Goal: Task Accomplishment & Management: Manage account settings

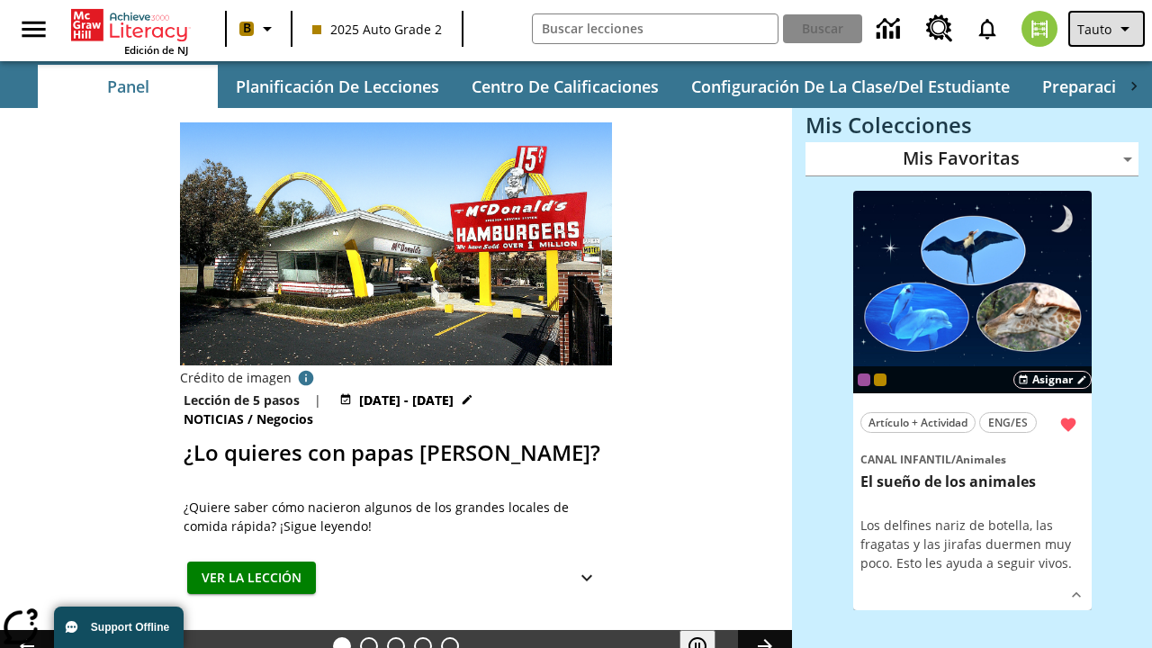
click at [1108, 29] on span "Tauto" at bounding box center [1095, 29] width 34 height 19
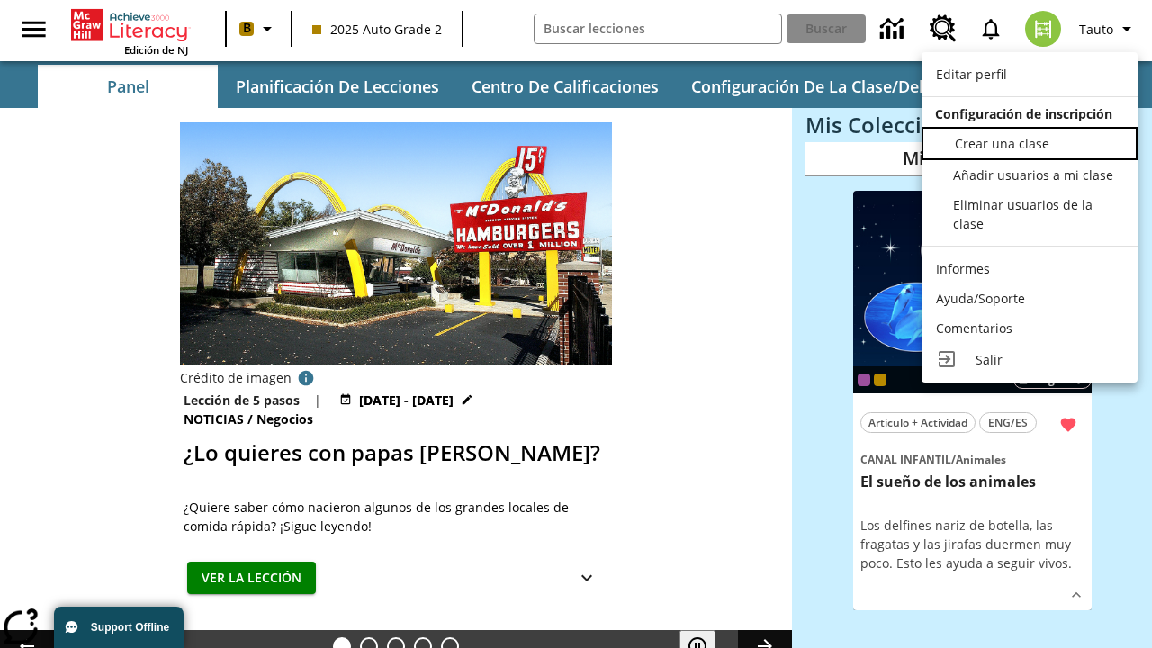
click at [1030, 141] on span "Crear una clase" at bounding box center [1002, 143] width 95 height 17
click at [1030, 175] on span "Añadir usuarios a mi clase" at bounding box center [1035, 173] width 160 height 17
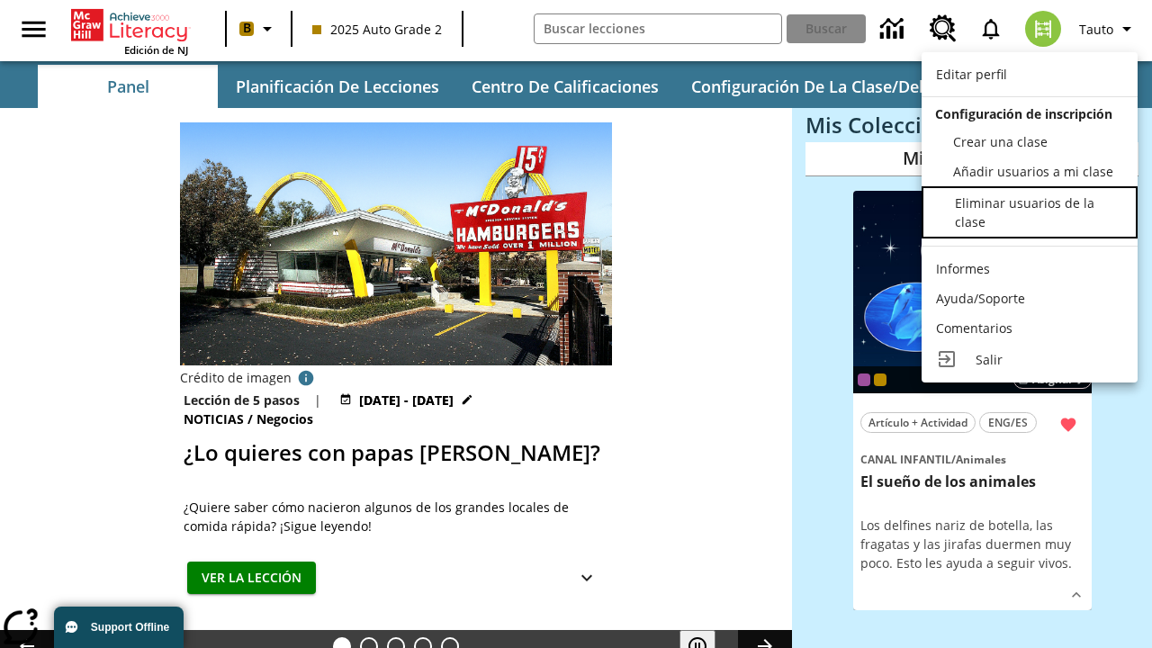
click at [1030, 214] on div "Eliminar usuarios de la clase" at bounding box center [1038, 213] width 167 height 38
